Goal: Task Accomplishment & Management: Use online tool/utility

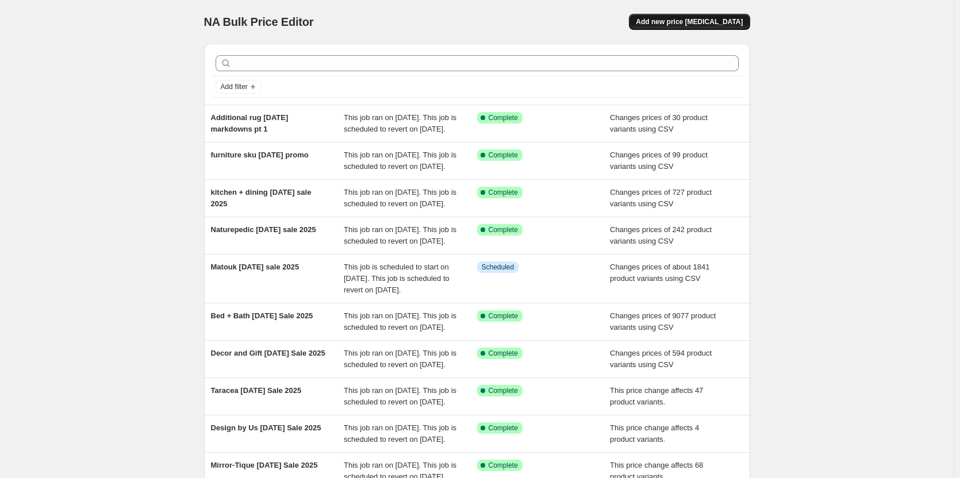
click at [693, 20] on span "Add new price [MEDICAL_DATA]" at bounding box center [689, 21] width 107 height 9
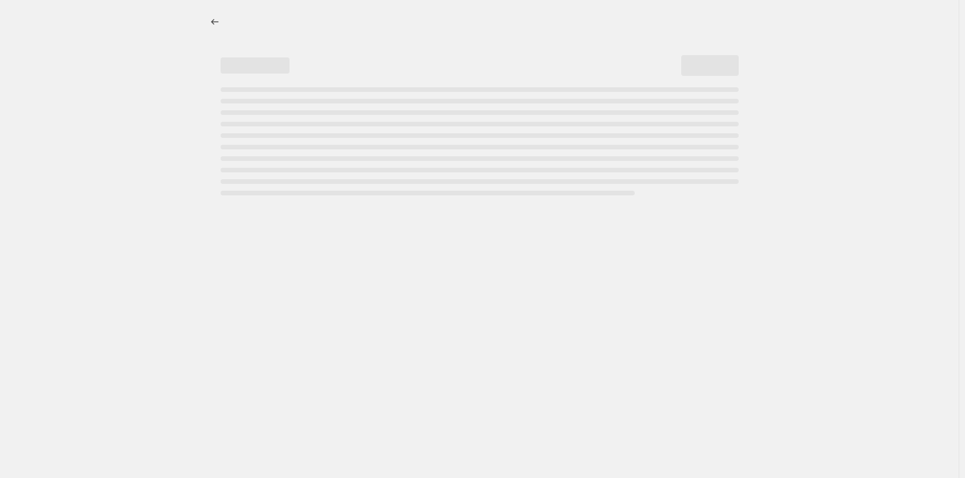
select select "percentage"
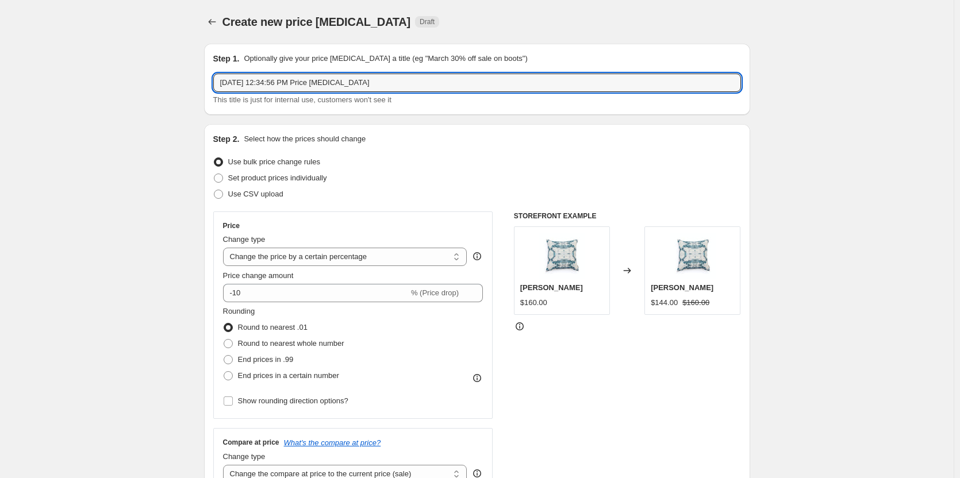
drag, startPoint x: 405, startPoint y: 79, endPoint x: 126, endPoint y: 80, distance: 278.1
type input "additional rug markdowns pt 2 [DATE]"
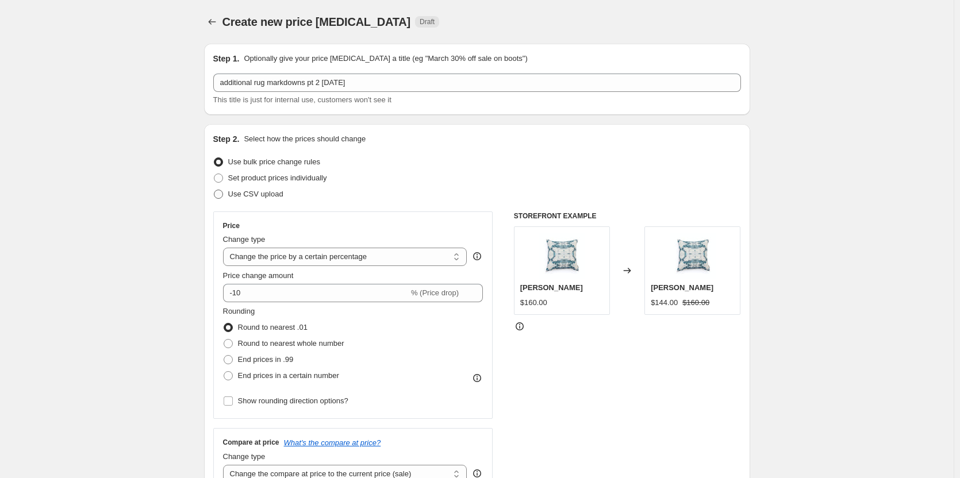
click at [217, 187] on label "Use CSV upload" at bounding box center [248, 194] width 70 height 16
click at [214, 190] on input "Use CSV upload" at bounding box center [214, 190] width 1 height 1
radio input "true"
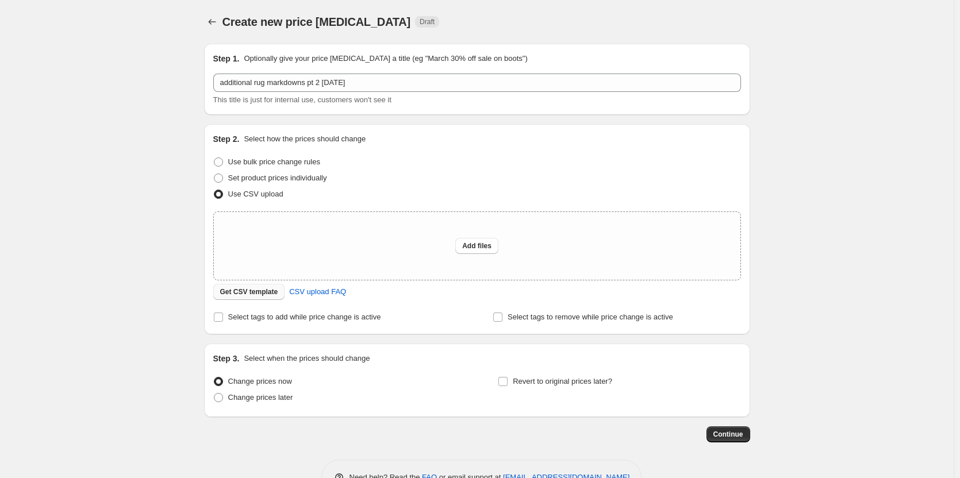
click at [238, 295] on span "Get CSV template" at bounding box center [249, 291] width 58 height 9
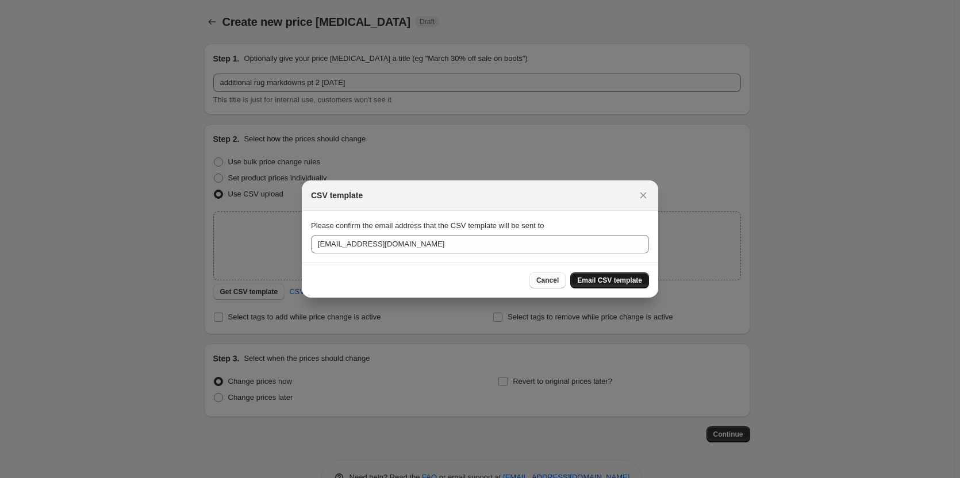
click at [618, 280] on span "Email CSV template" at bounding box center [609, 280] width 65 height 9
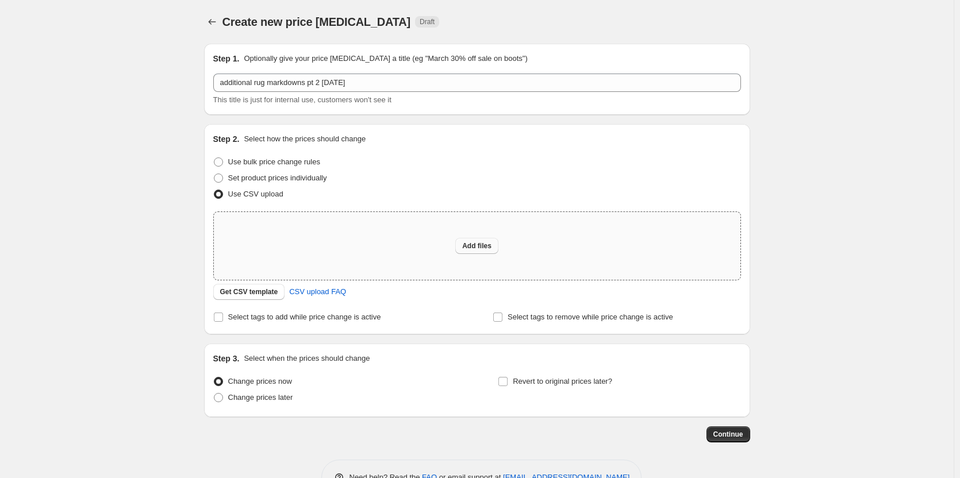
click at [478, 247] on span "Add files" at bounding box center [476, 245] width 29 height 9
type input "C:\fakepath\addt rug [DATE] promos 2025 pt 2.csv"
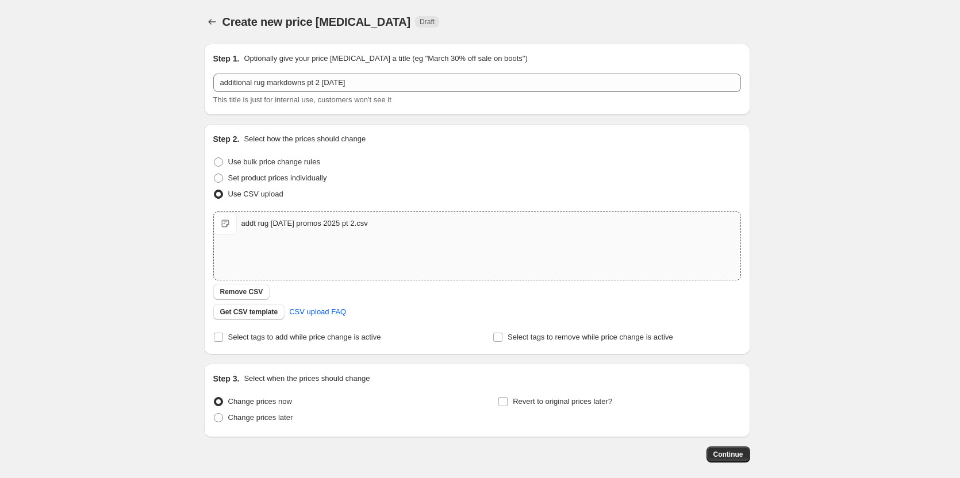
click at [166, 396] on div "Create new price [MEDICAL_DATA]. This page is ready Create new price [MEDICAL_D…" at bounding box center [476, 266] width 953 height 533
click at [583, 400] on span "Revert to original prices later?" at bounding box center [562, 401] width 99 height 9
click at [507, 400] on input "Revert to original prices later?" at bounding box center [502, 401] width 9 height 9
checkbox input "true"
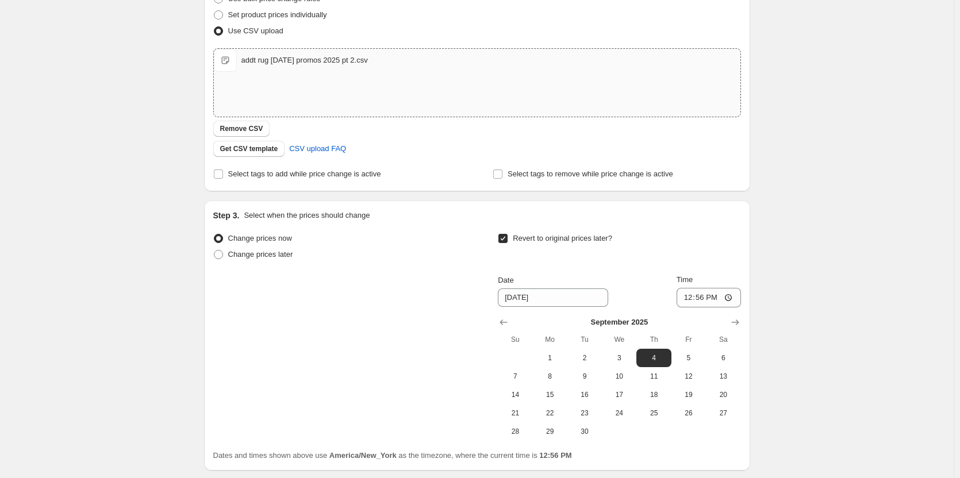
scroll to position [172, 0]
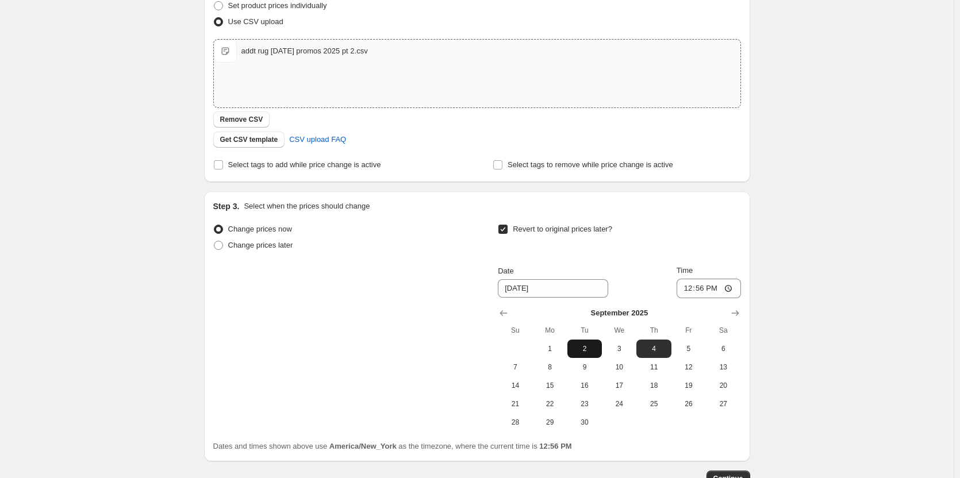
click at [573, 351] on button "2" at bounding box center [584, 349] width 34 height 18
type input "[DATE]"
click at [685, 289] on input "12:56" at bounding box center [708, 289] width 64 height 20
type input "23:59"
click at [861, 334] on div "Create new price [MEDICAL_DATA]. This page is ready Create new price [MEDICAL_D…" at bounding box center [476, 192] width 953 height 729
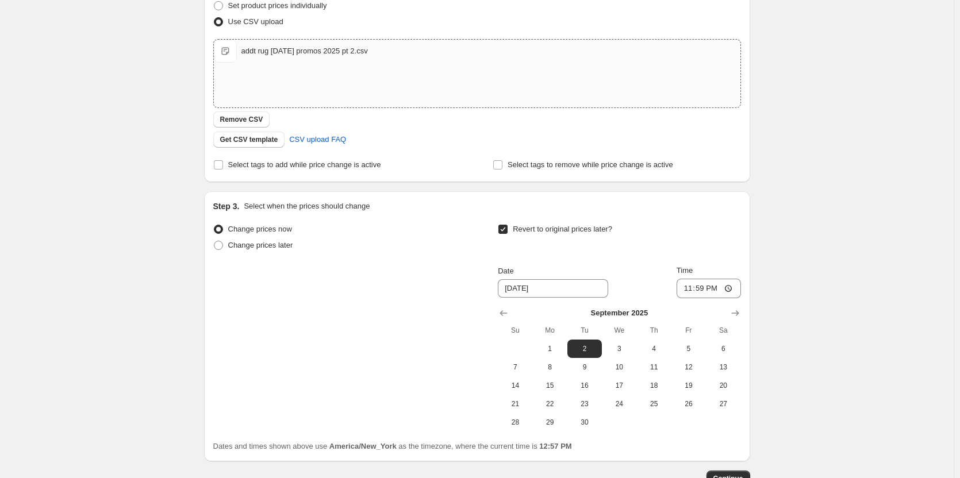
scroll to position [230, 0]
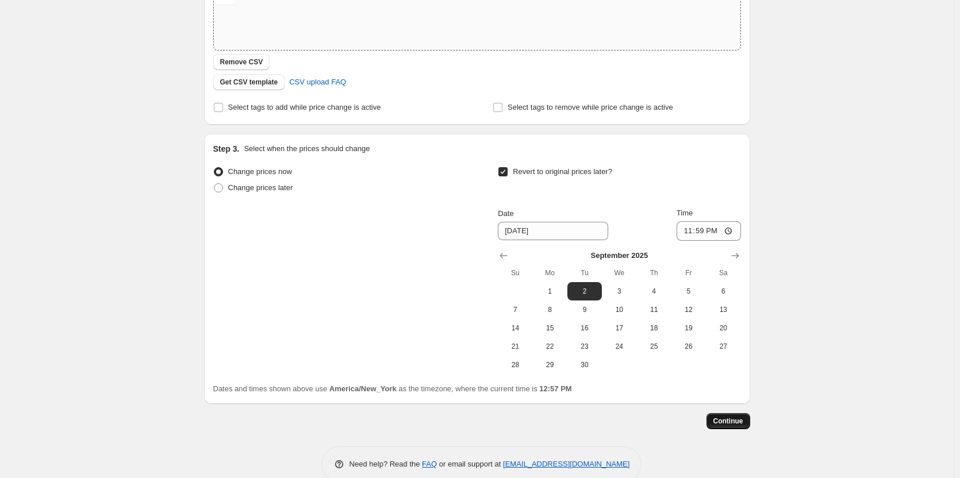
click at [734, 425] on span "Continue" at bounding box center [728, 421] width 30 height 9
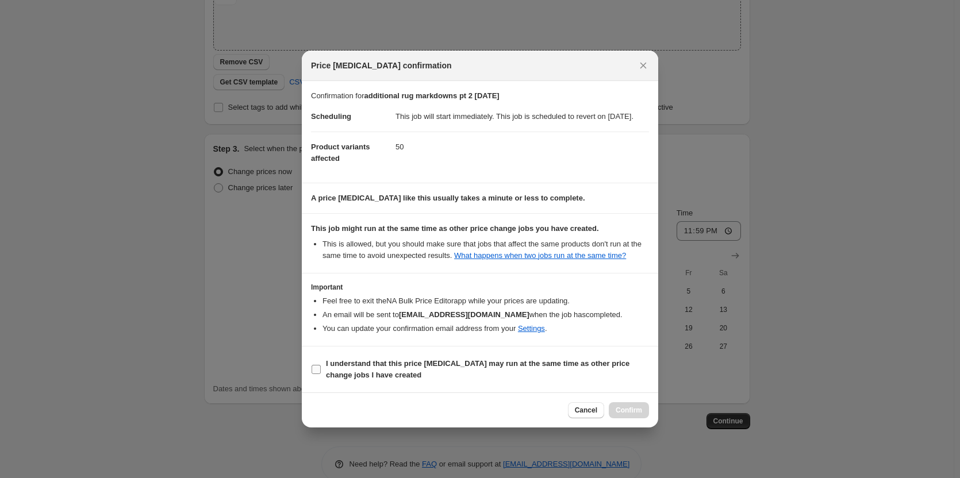
click at [335, 372] on b "I understand that this price [MEDICAL_DATA] may run at the same time as other p…" at bounding box center [477, 369] width 303 height 20
click at [321, 372] on input "I understand that this price [MEDICAL_DATA] may run at the same time as other p…" at bounding box center [315, 369] width 9 height 9
checkbox input "true"
click at [623, 415] on span "Confirm" at bounding box center [628, 410] width 26 height 9
